Goal: Transaction & Acquisition: Download file/media

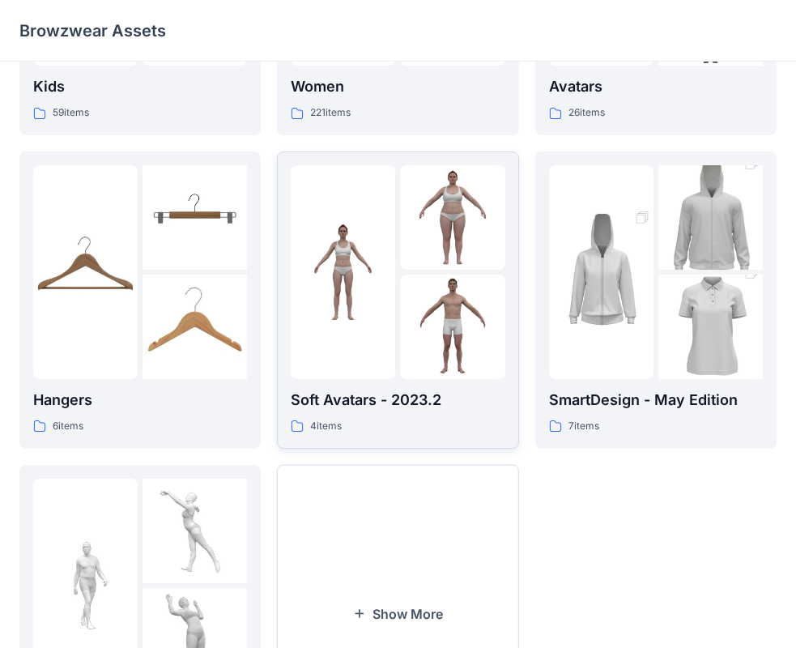
scroll to position [403, 0]
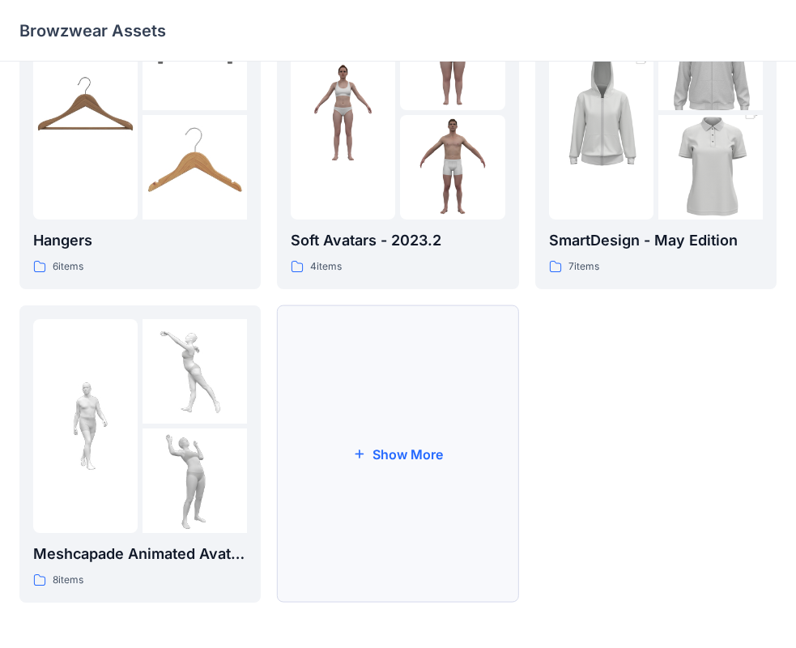
click at [429, 459] on button "Show More" at bounding box center [397, 453] width 241 height 297
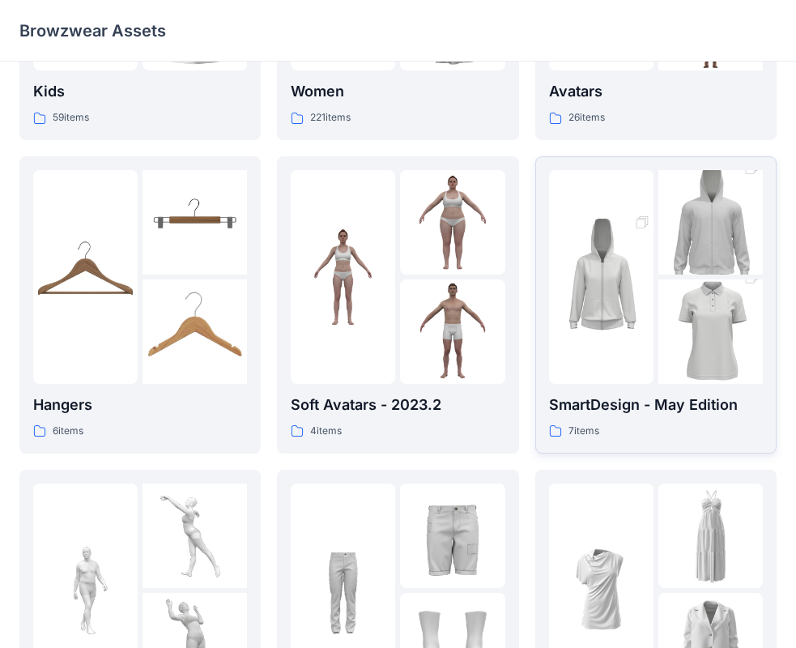
scroll to position [243, 0]
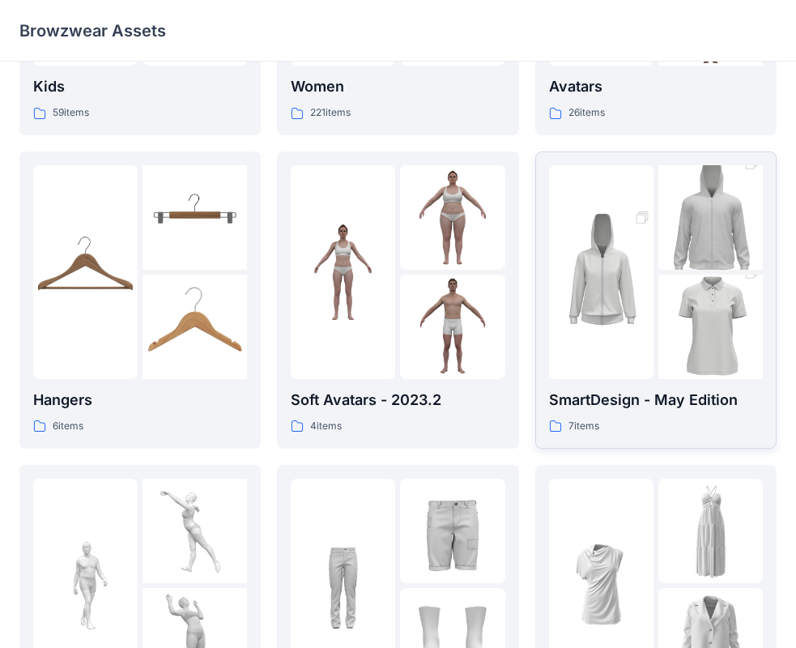
click at [652, 357] on div at bounding box center [601, 272] width 105 height 214
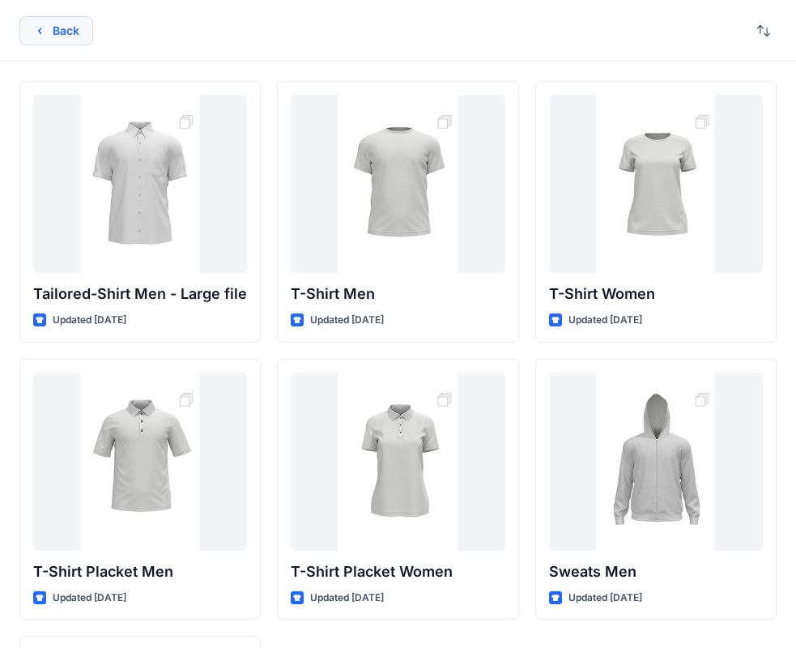
click at [73, 35] on button "Back" at bounding box center [56, 30] width 74 height 29
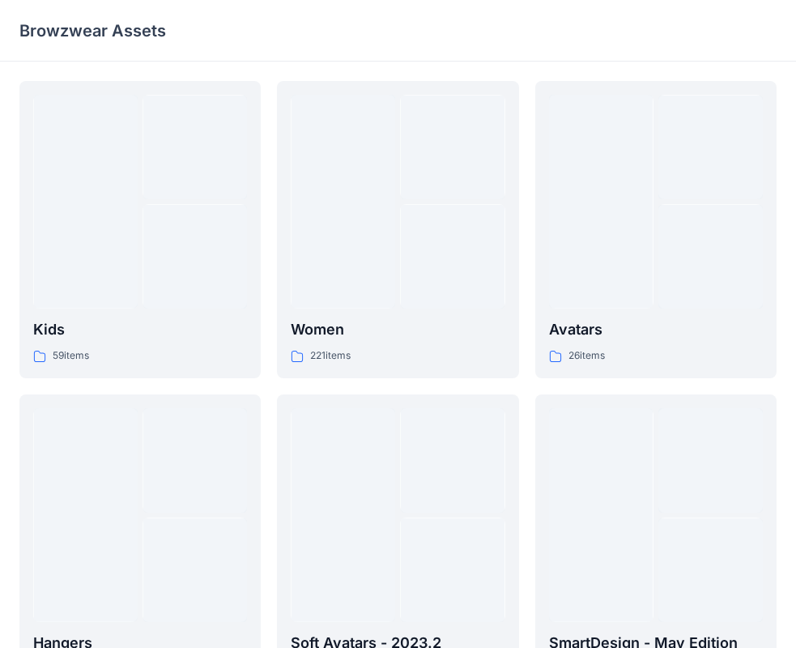
scroll to position [243, 0]
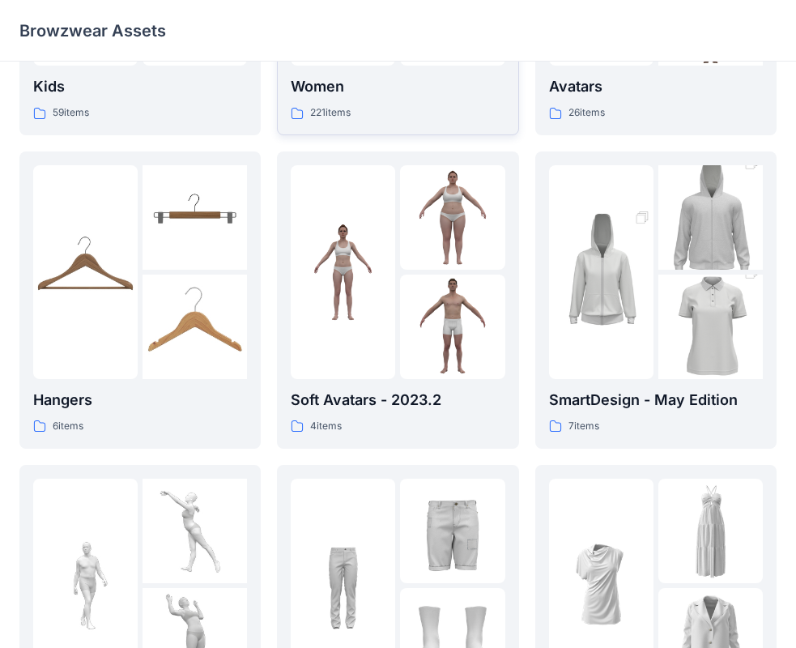
click at [370, 85] on p "Women" at bounding box center [398, 86] width 214 height 23
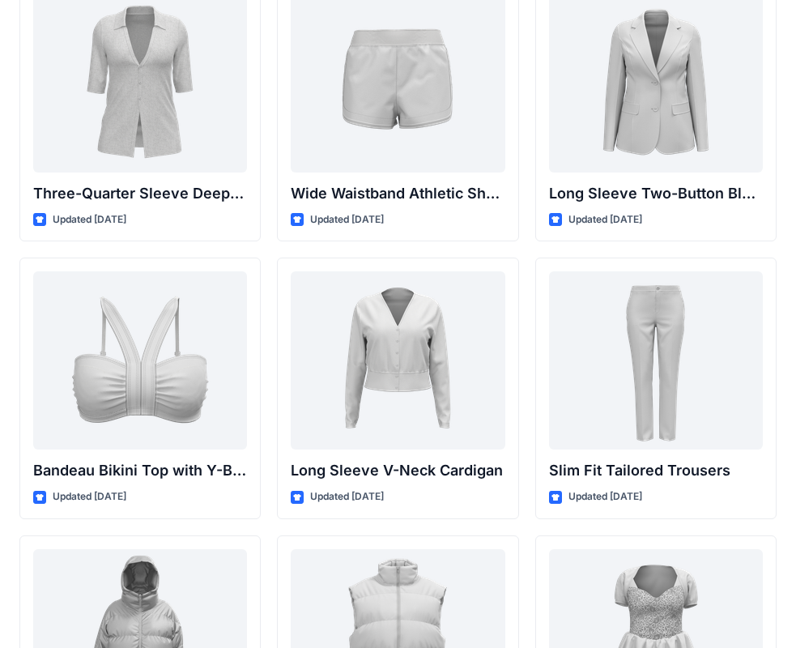
scroll to position [1577, 0]
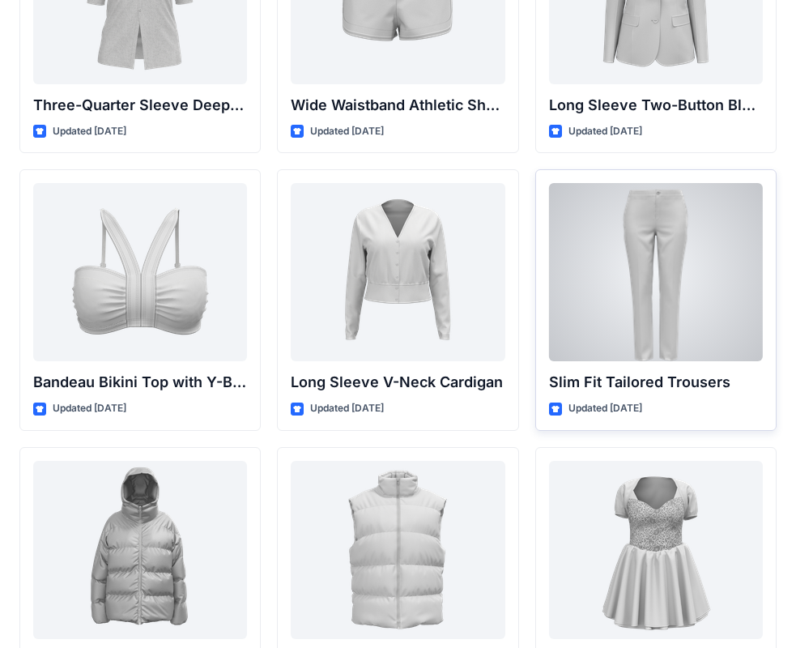
click at [709, 270] on div at bounding box center [656, 272] width 214 height 178
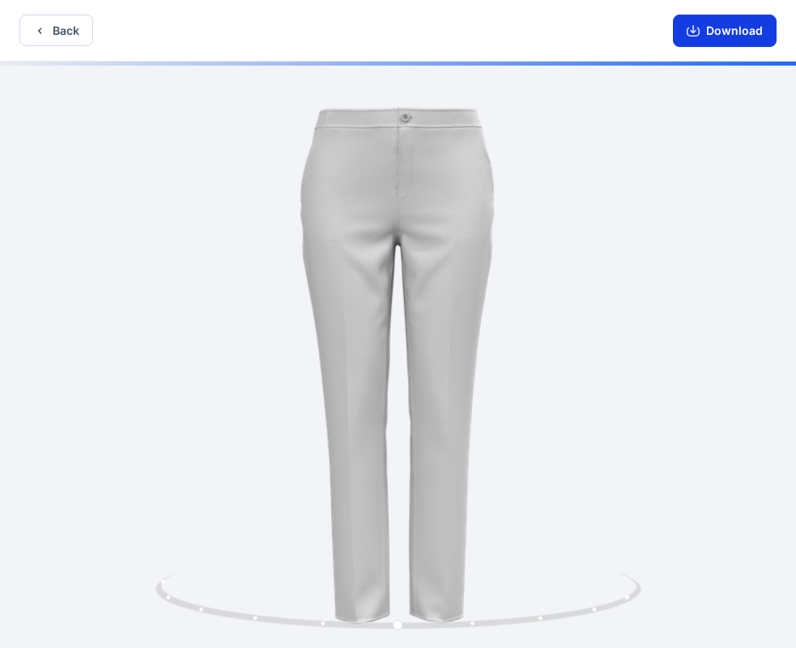
click at [715, 35] on button "Download" at bounding box center [725, 31] width 104 height 32
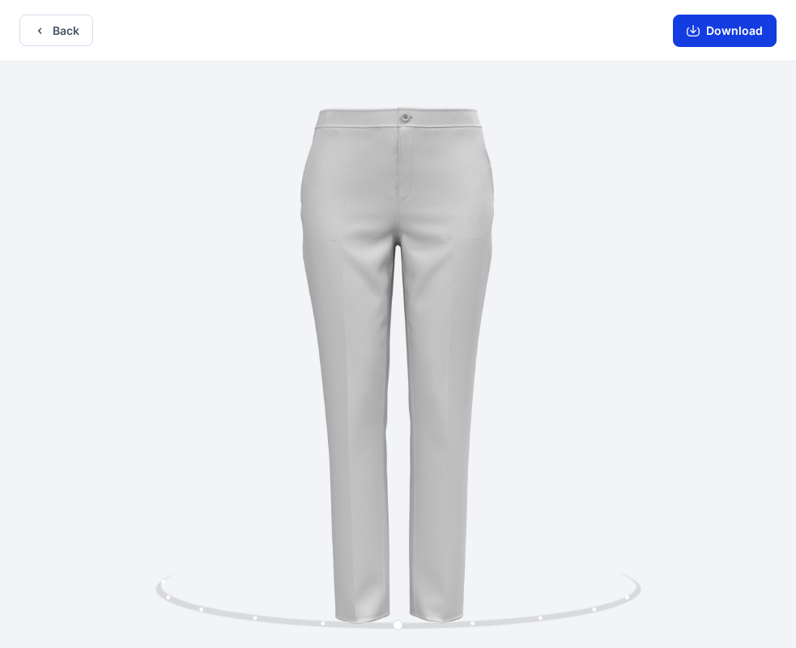
click at [691, 32] on icon "button" at bounding box center [693, 30] width 13 height 13
click at [57, 32] on button "Back" at bounding box center [56, 31] width 74 height 32
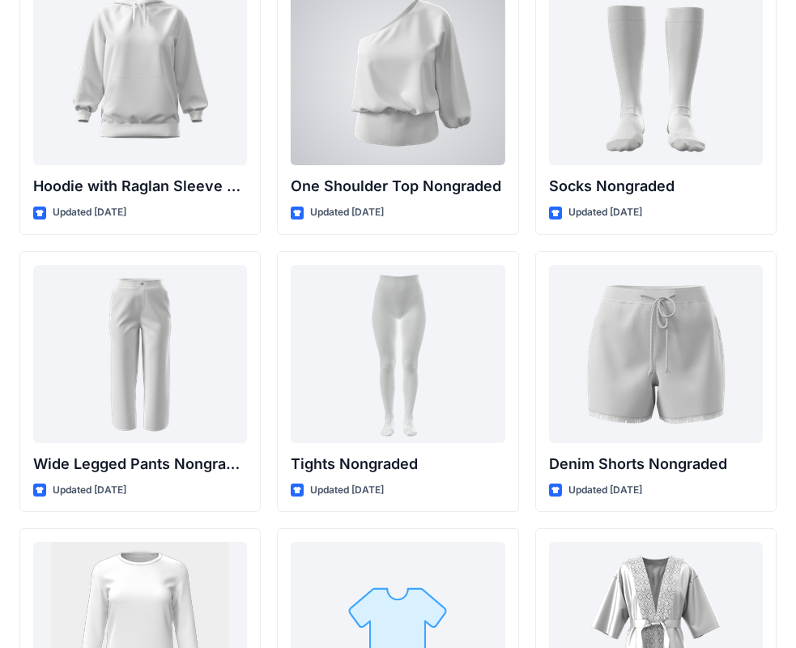
scroll to position [17037, 0]
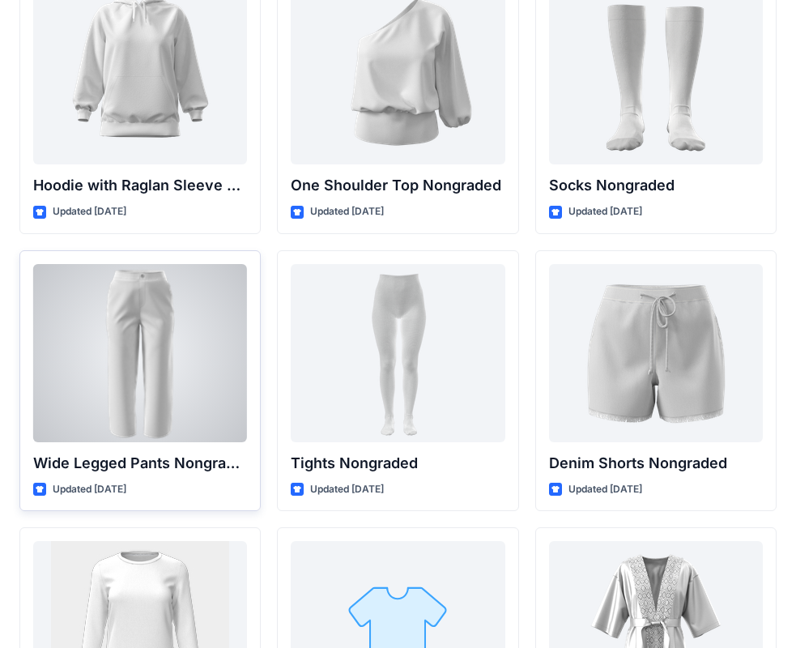
click at [177, 354] on div at bounding box center [140, 353] width 214 height 178
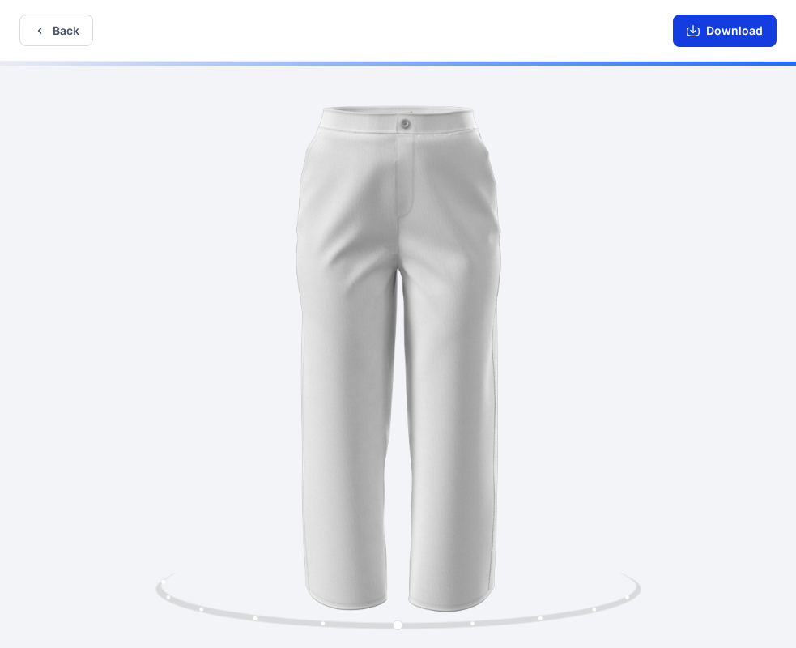
click at [715, 31] on button "Download" at bounding box center [725, 31] width 104 height 32
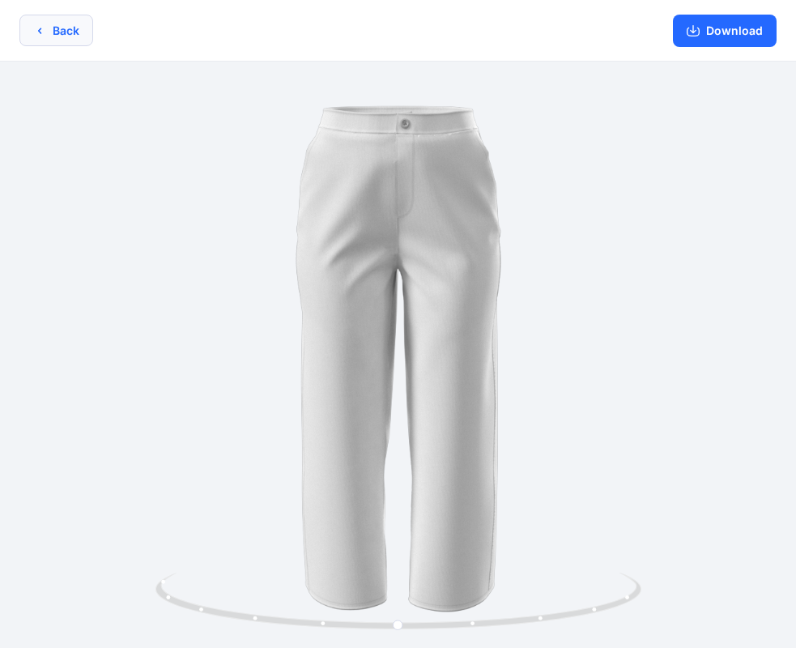
click at [58, 30] on button "Back" at bounding box center [56, 31] width 74 height 32
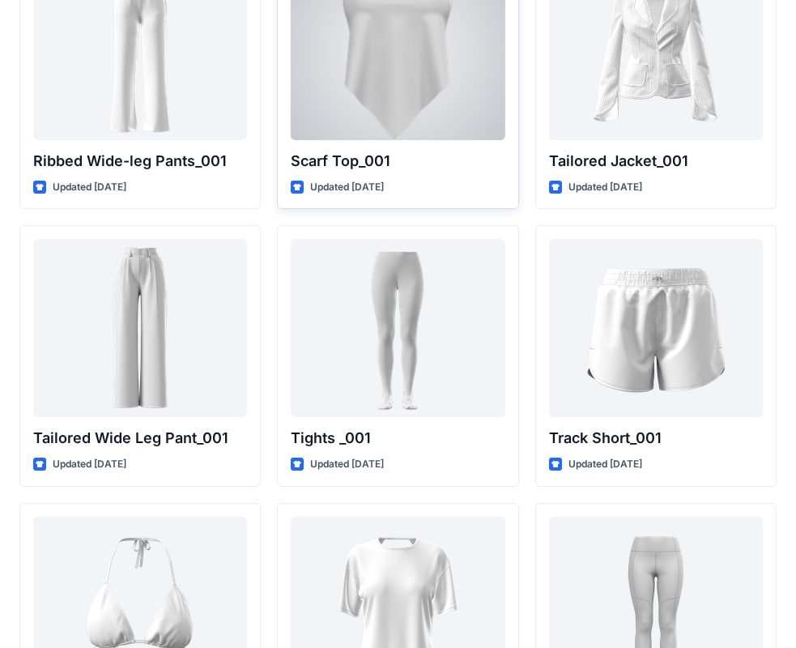
scroll to position [18228, 0]
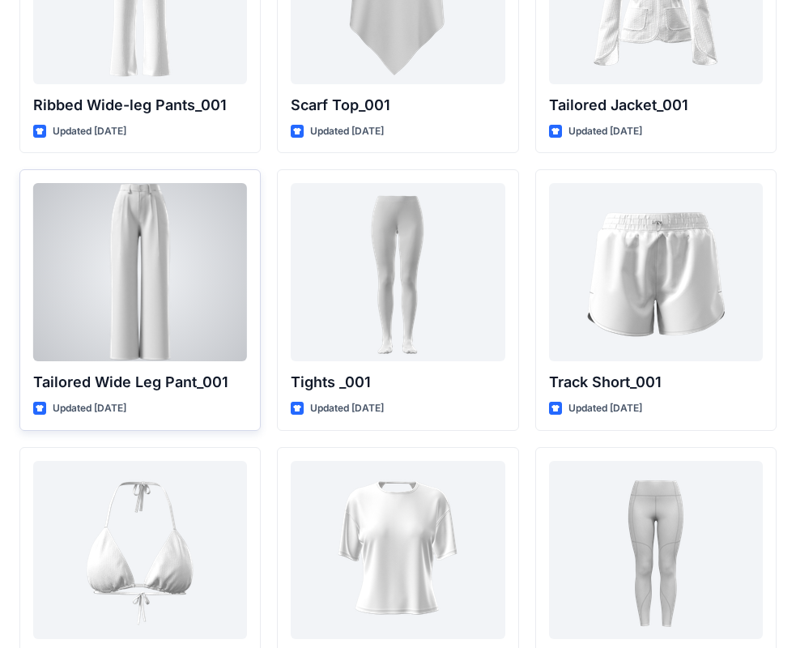
click at [199, 278] on div at bounding box center [140, 272] width 214 height 178
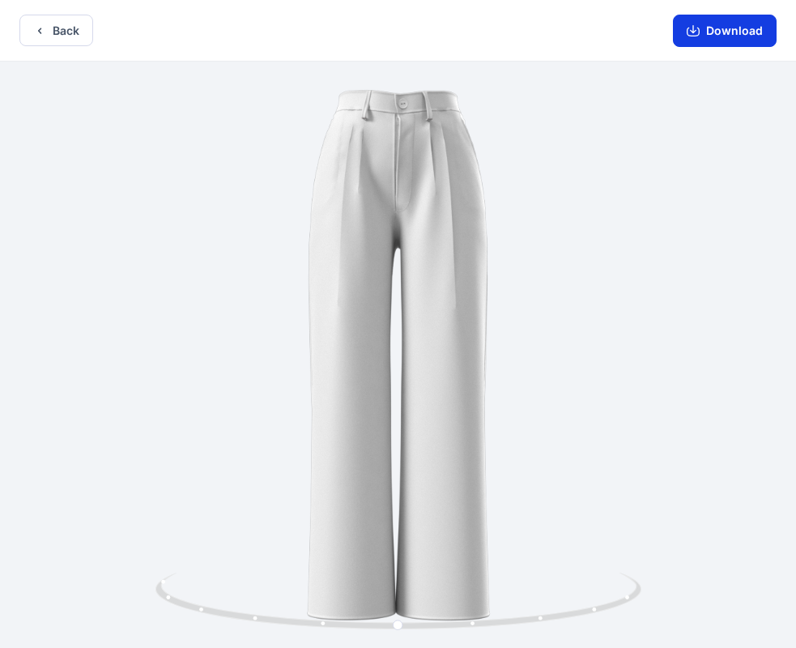
click at [722, 28] on button "Download" at bounding box center [725, 31] width 104 height 32
